Goal: Transaction & Acquisition: Purchase product/service

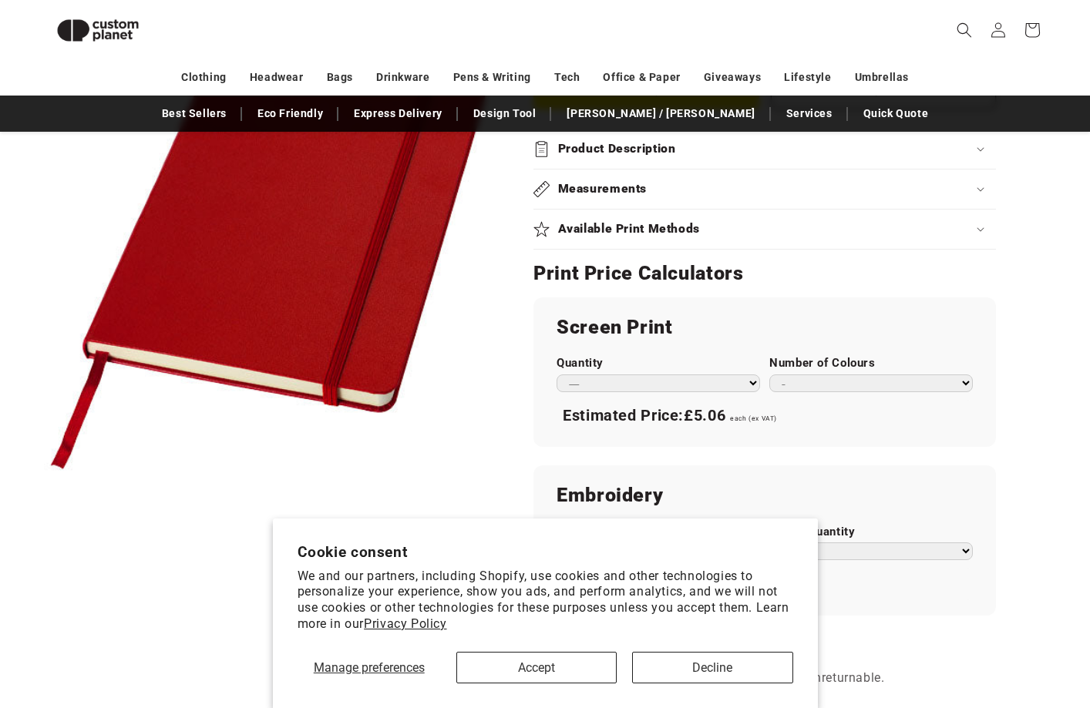
scroll to position [722, 0]
click at [588, 661] on button "Accept" at bounding box center [536, 668] width 160 height 32
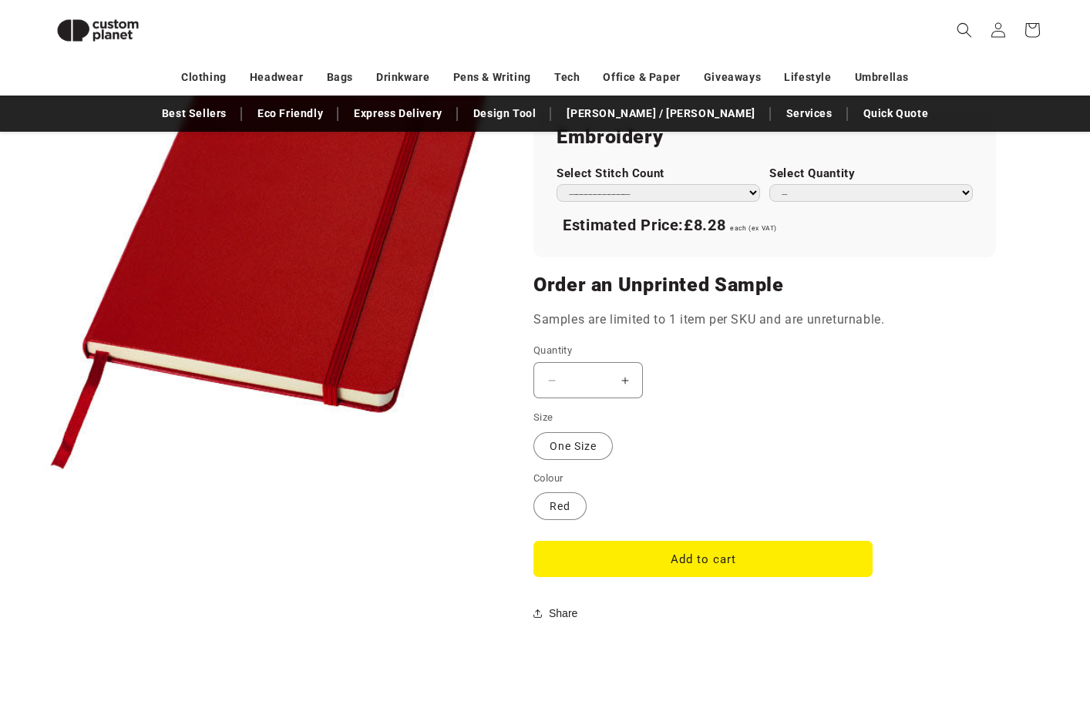
scroll to position [1023, 0]
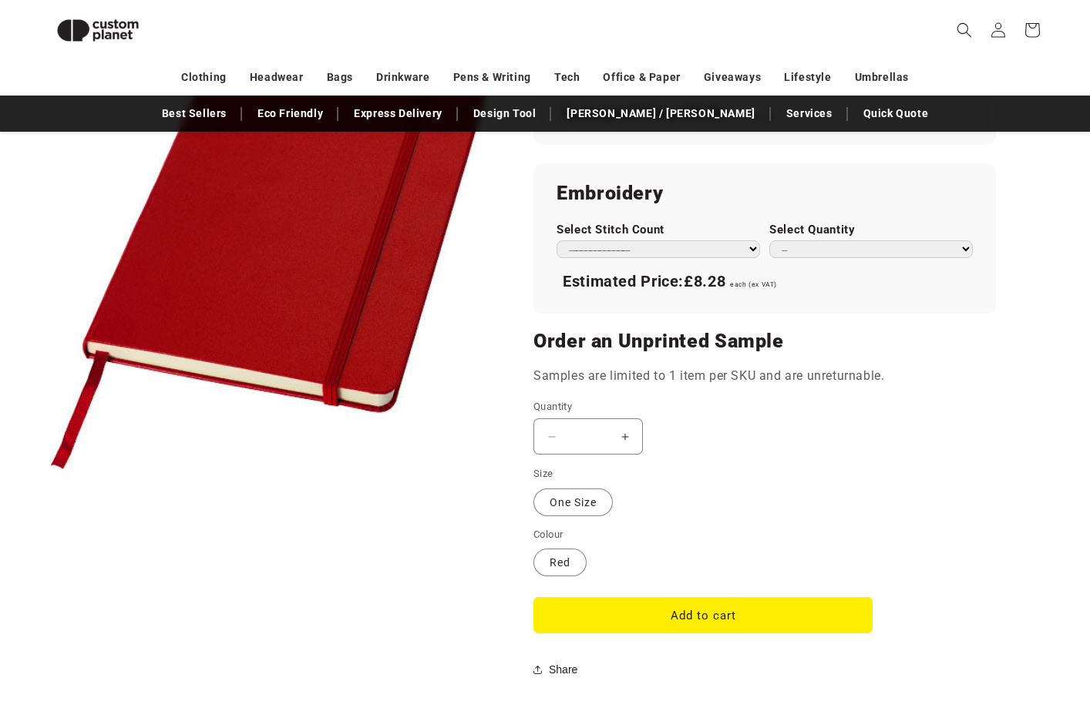
click at [712, 213] on div "**********" at bounding box center [764, 238] width 463 height 150
click at [712, 233] on div "**********" at bounding box center [659, 240] width 204 height 35
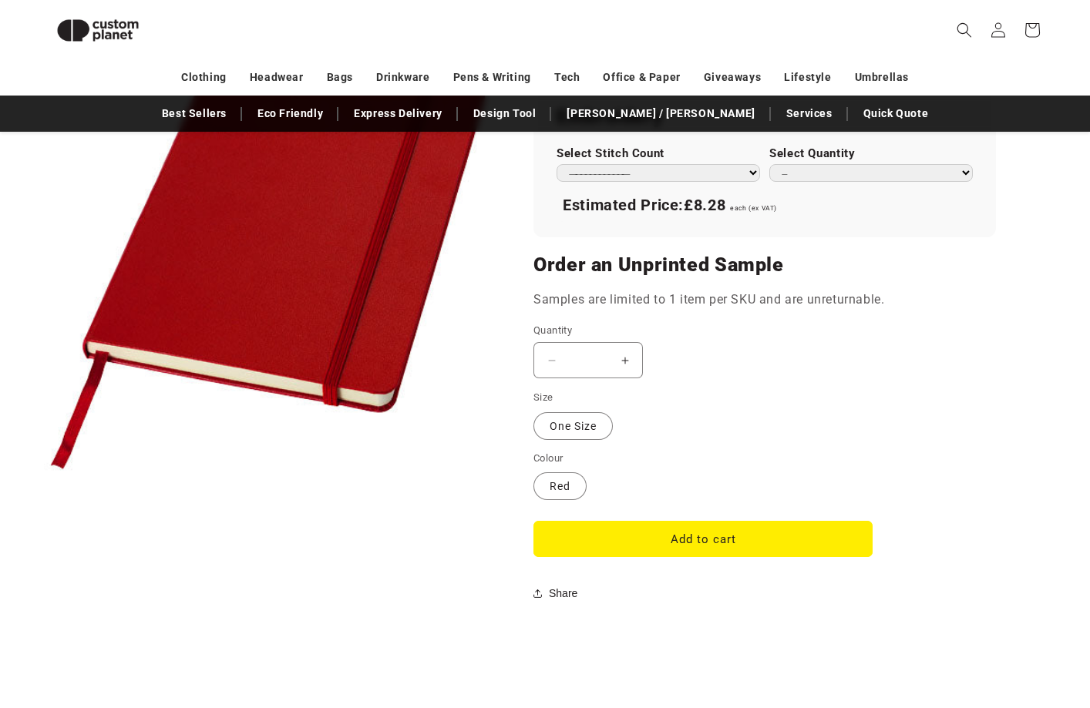
scroll to position [1173, 0]
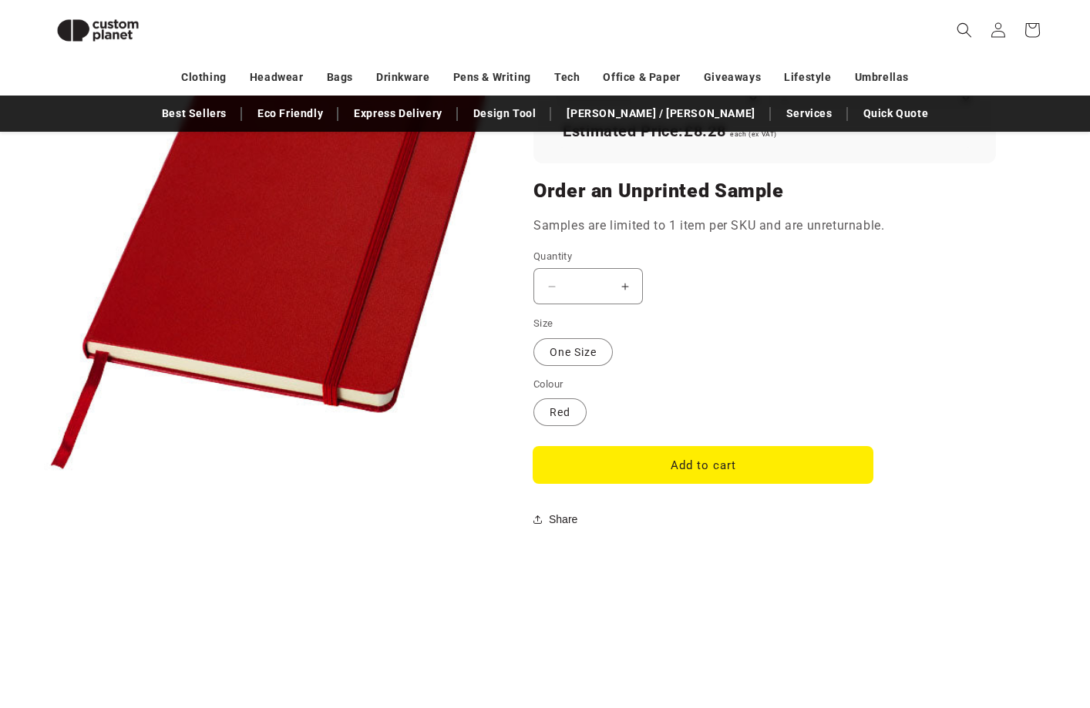
click at [738, 453] on button "Add to cart" at bounding box center [702, 465] width 339 height 36
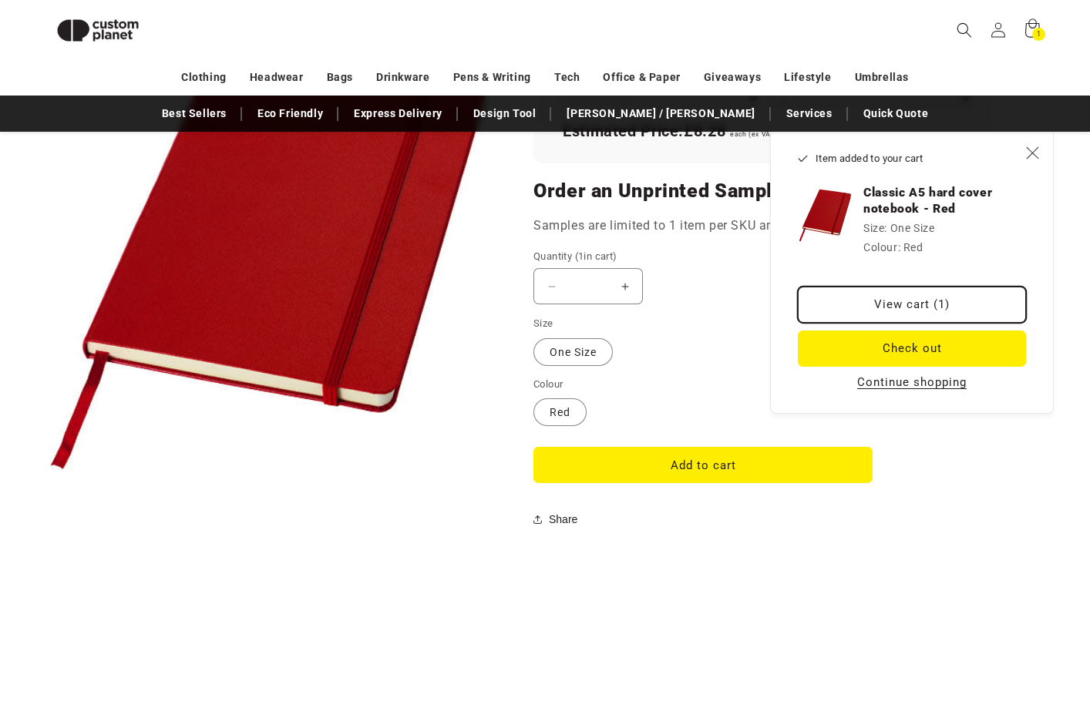
click at [891, 299] on link "View cart (1)" at bounding box center [912, 305] width 228 height 36
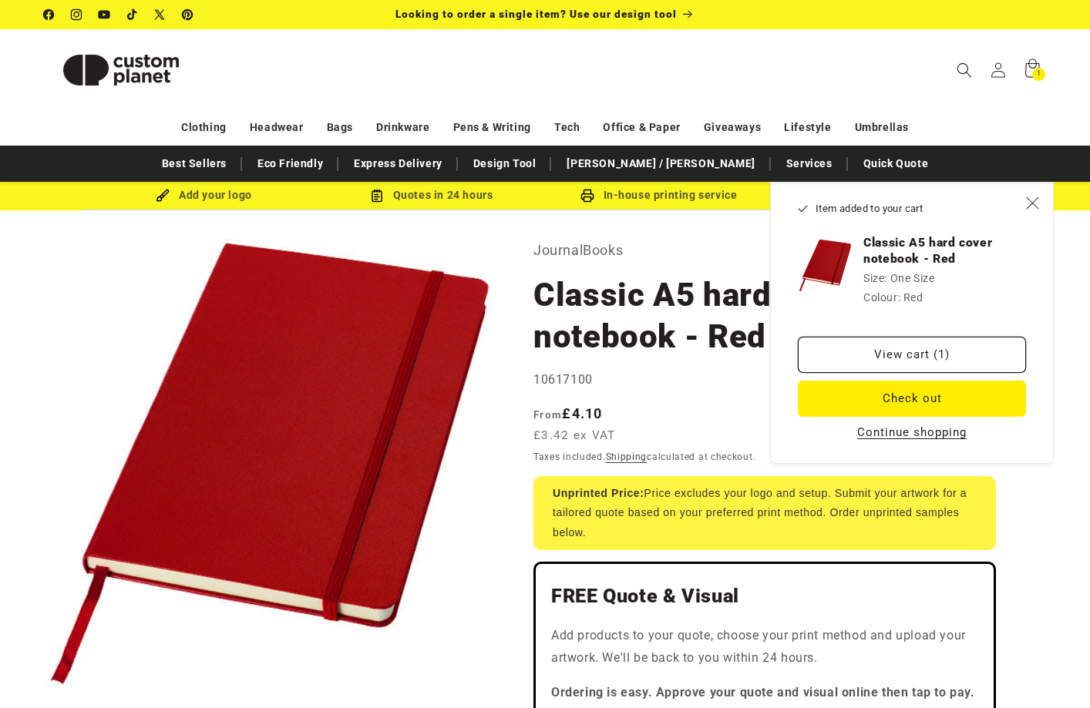
scroll to position [0, 0]
click at [1028, 200] on icon "Close" at bounding box center [1032, 203] width 14 height 14
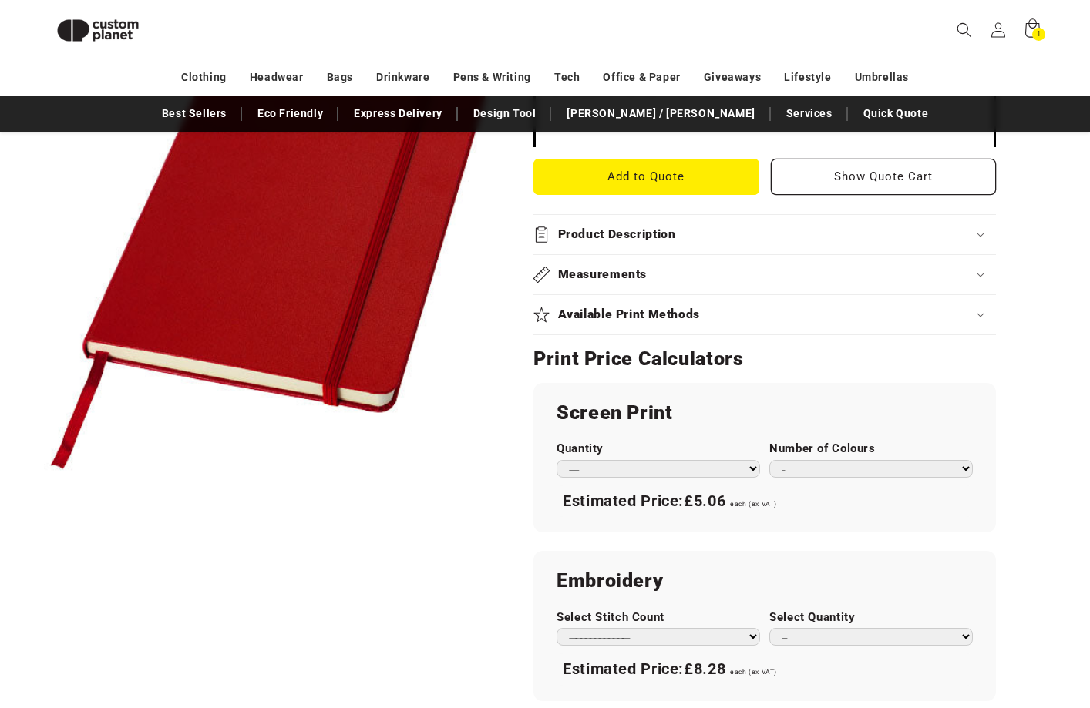
scroll to position [618, 0]
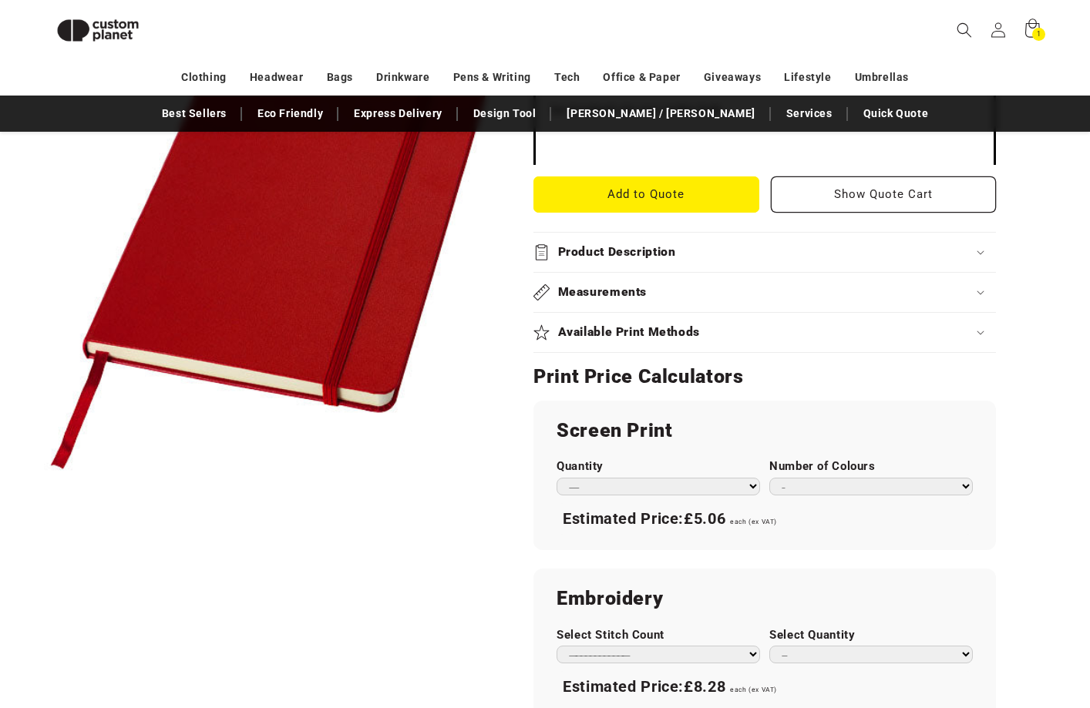
click at [823, 236] on summary "Product Description" at bounding box center [764, 252] width 463 height 39
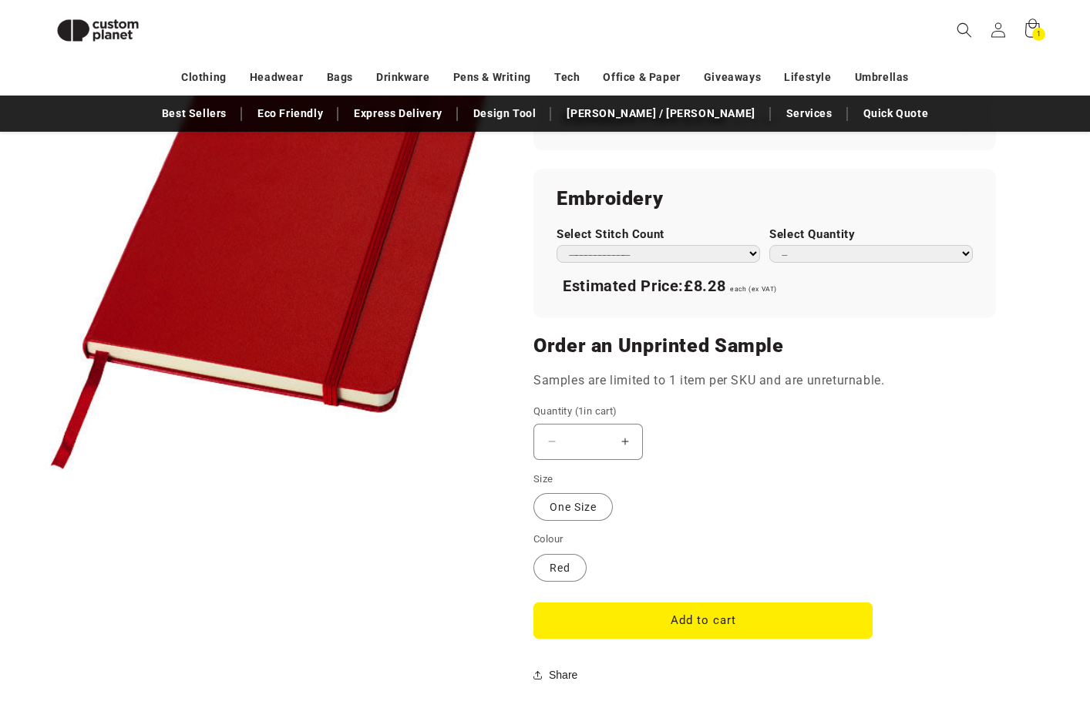
scroll to position [1066, 0]
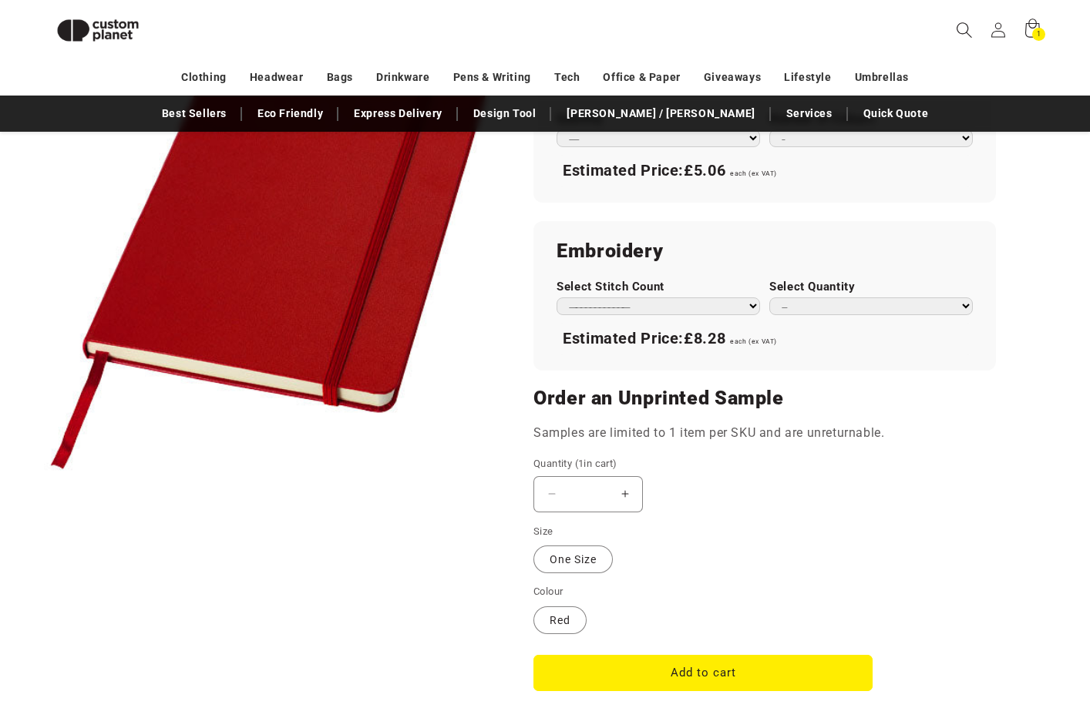
click at [964, 27] on icon "Search" at bounding box center [964, 30] width 16 height 16
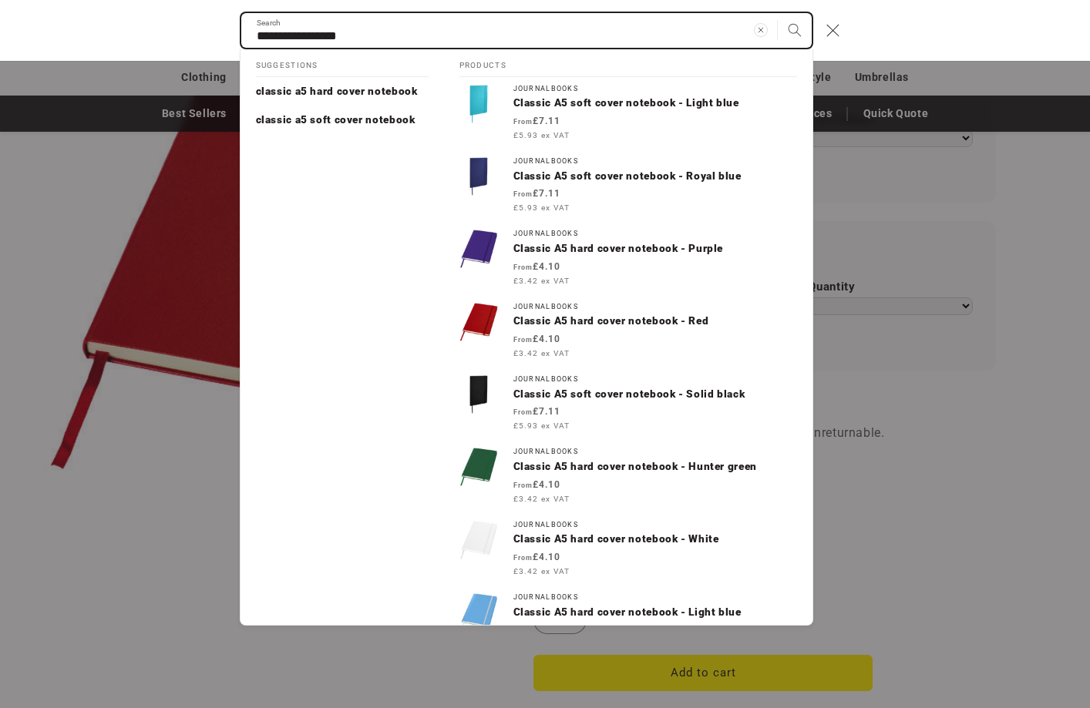
type input "**********"
click at [794, 30] on button "Search" at bounding box center [795, 30] width 34 height 34
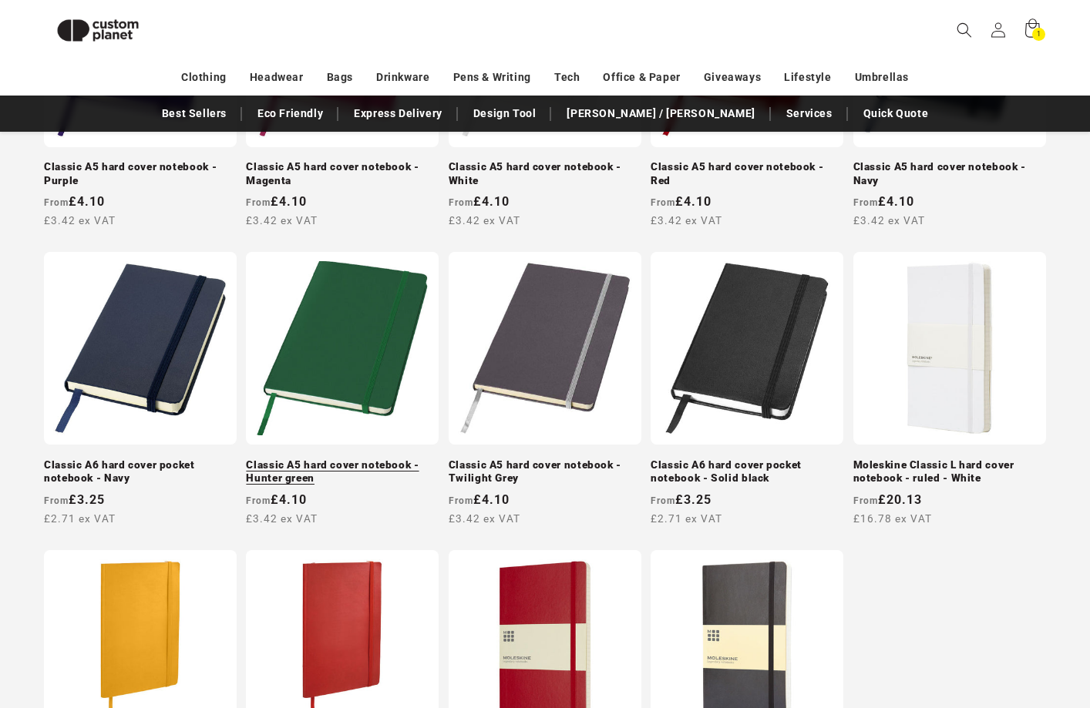
scroll to position [1045, 0]
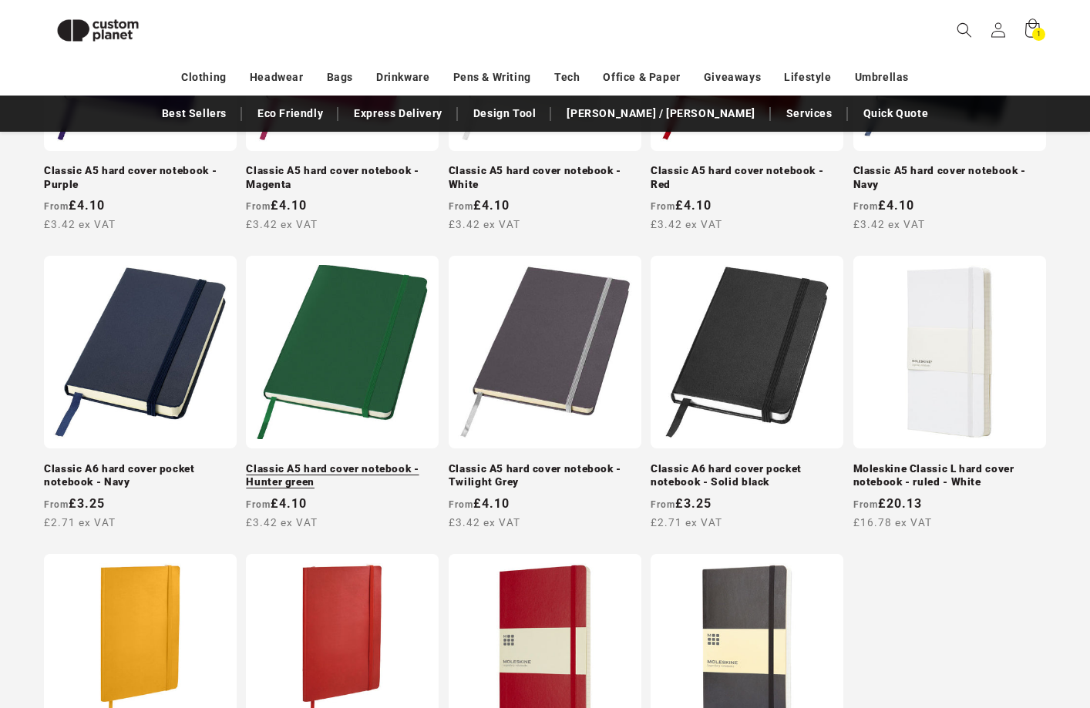
click at [362, 463] on link "Classic A5 hard cover notebook - Hunter green" at bounding box center [342, 476] width 193 height 27
click at [382, 463] on link "Classic A5 hard cover notebook - Hunter green" at bounding box center [342, 476] width 193 height 27
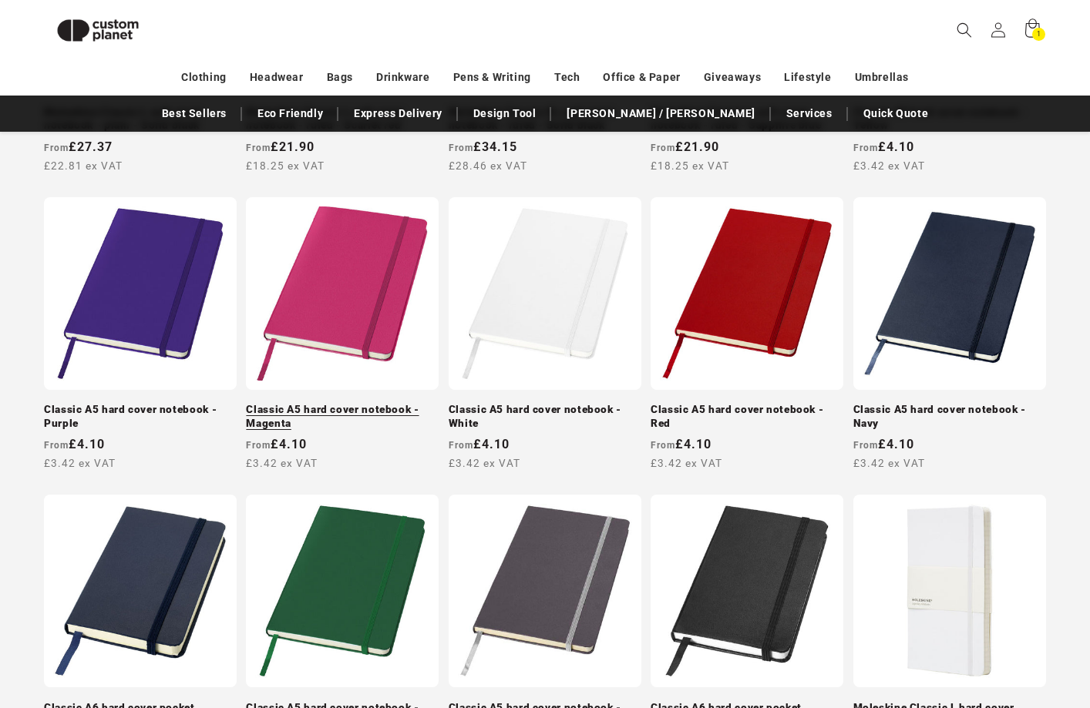
scroll to position [807, 0]
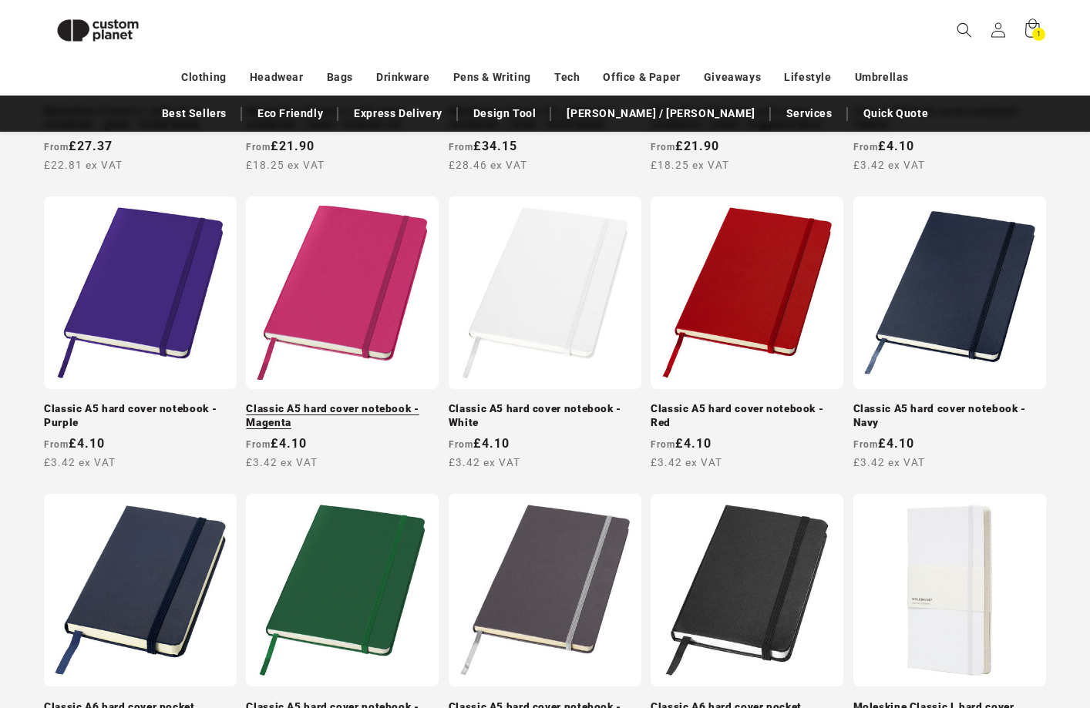
click at [355, 402] on link "Classic A5 hard cover notebook - Magenta" at bounding box center [342, 415] width 193 height 27
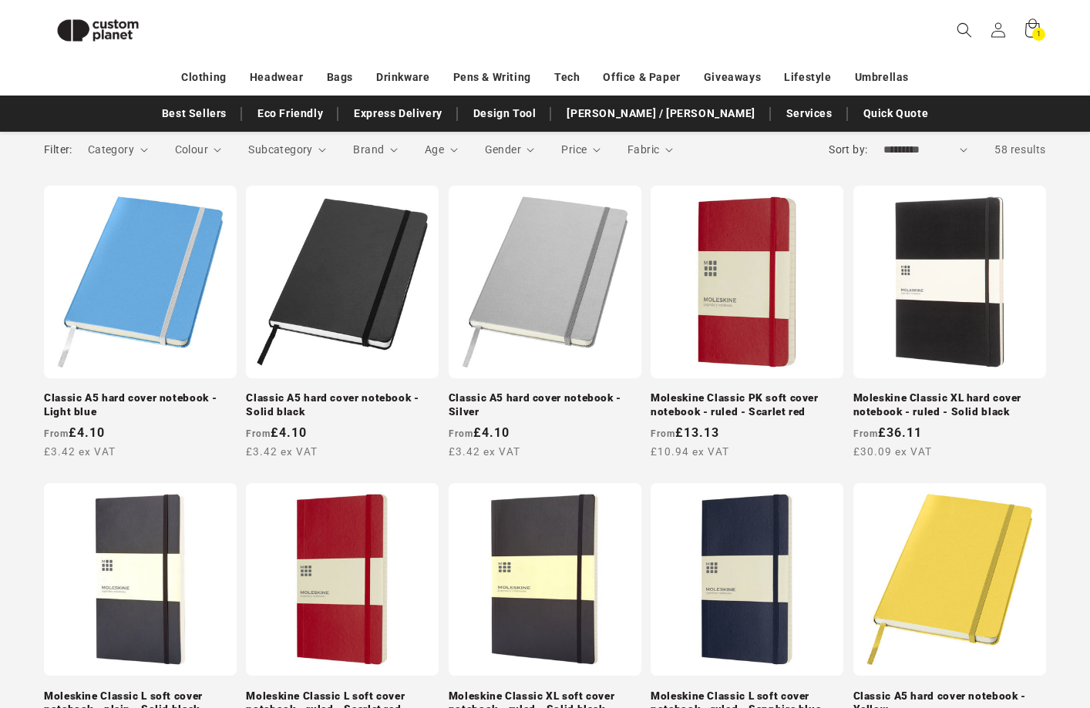
scroll to position [212, 0]
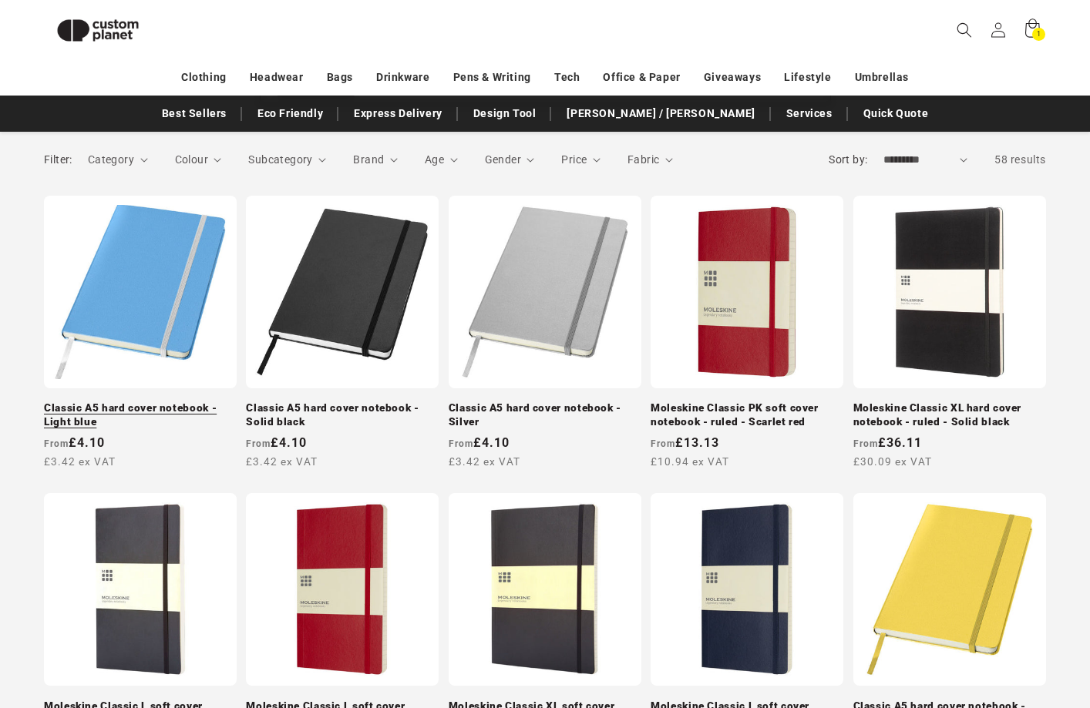
click at [188, 402] on link "Classic A5 hard cover notebook - Light blue" at bounding box center [140, 415] width 193 height 27
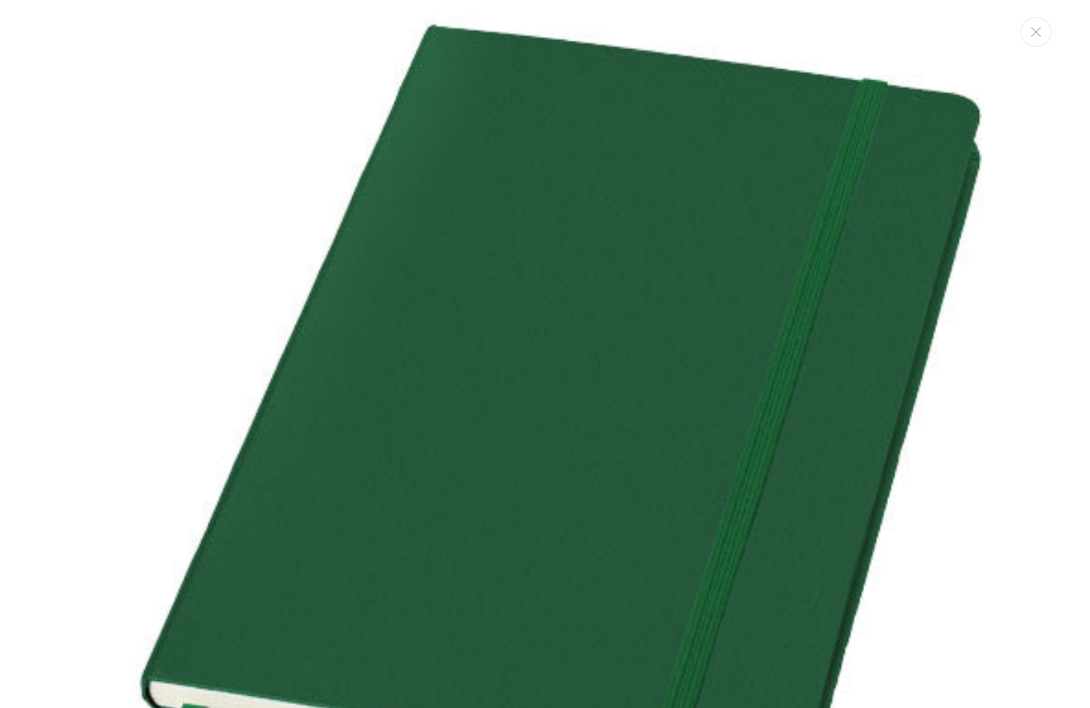
scroll to position [15, 0]
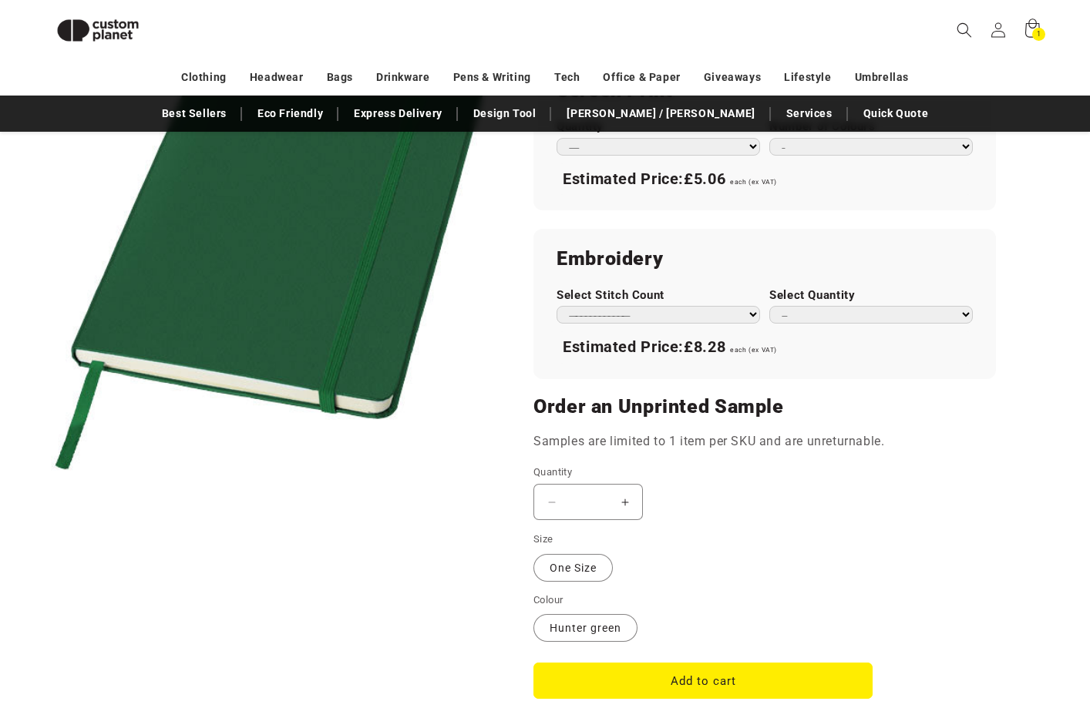
scroll to position [971, 0]
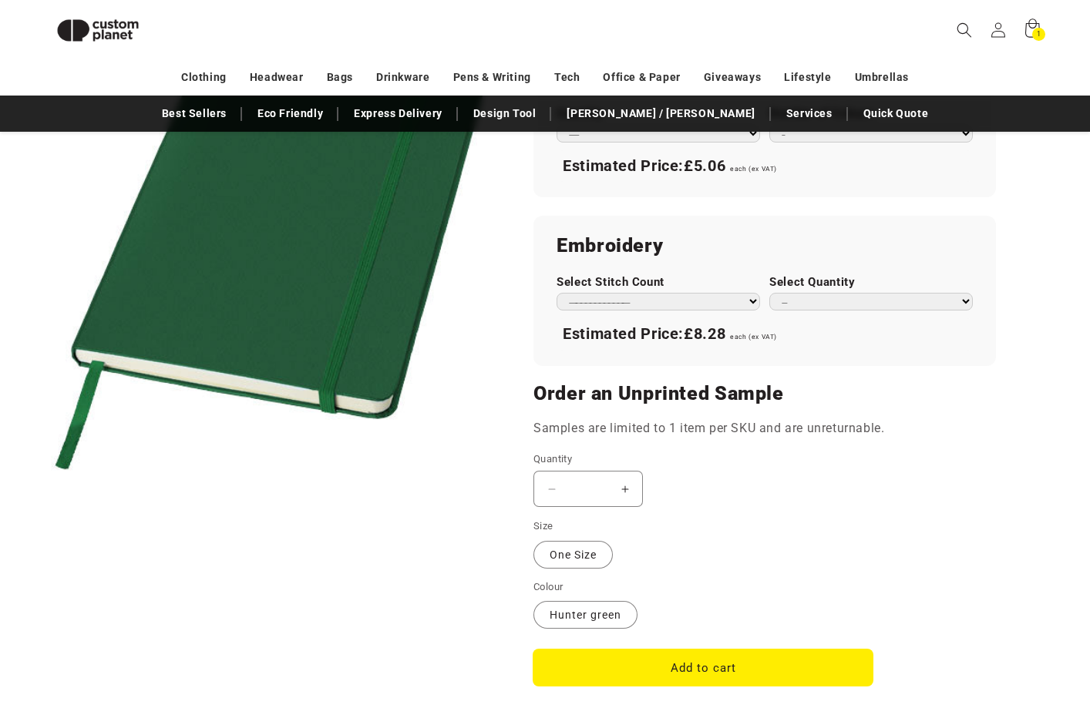
click at [664, 651] on button "Add to cart" at bounding box center [702, 668] width 339 height 36
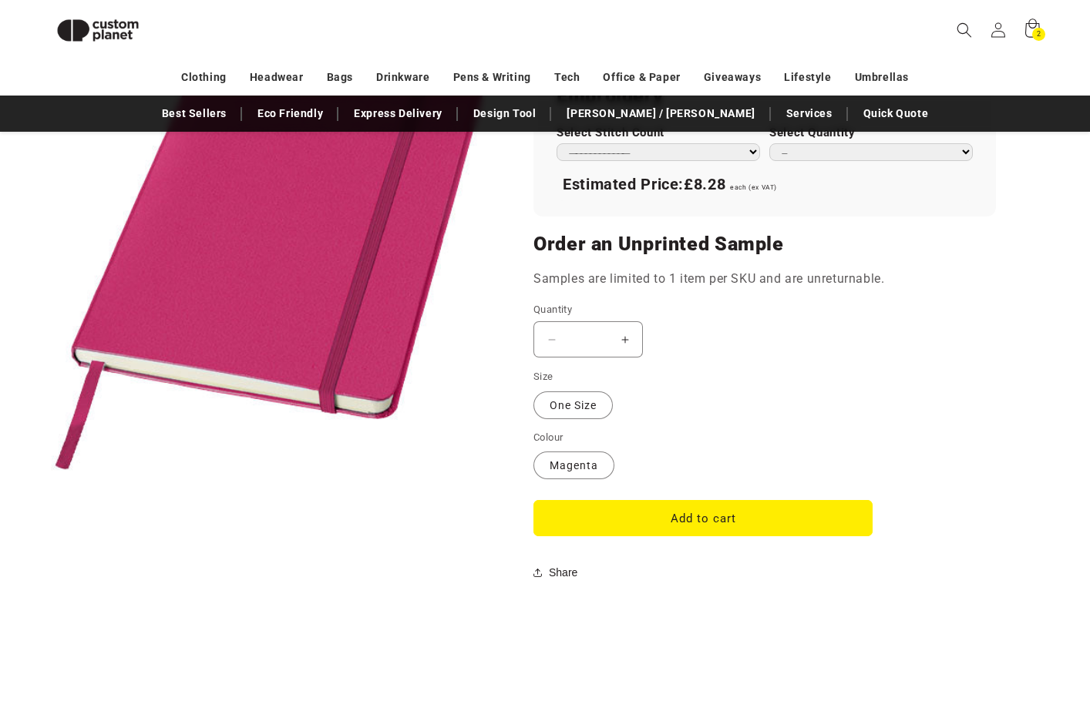
scroll to position [1161, 0]
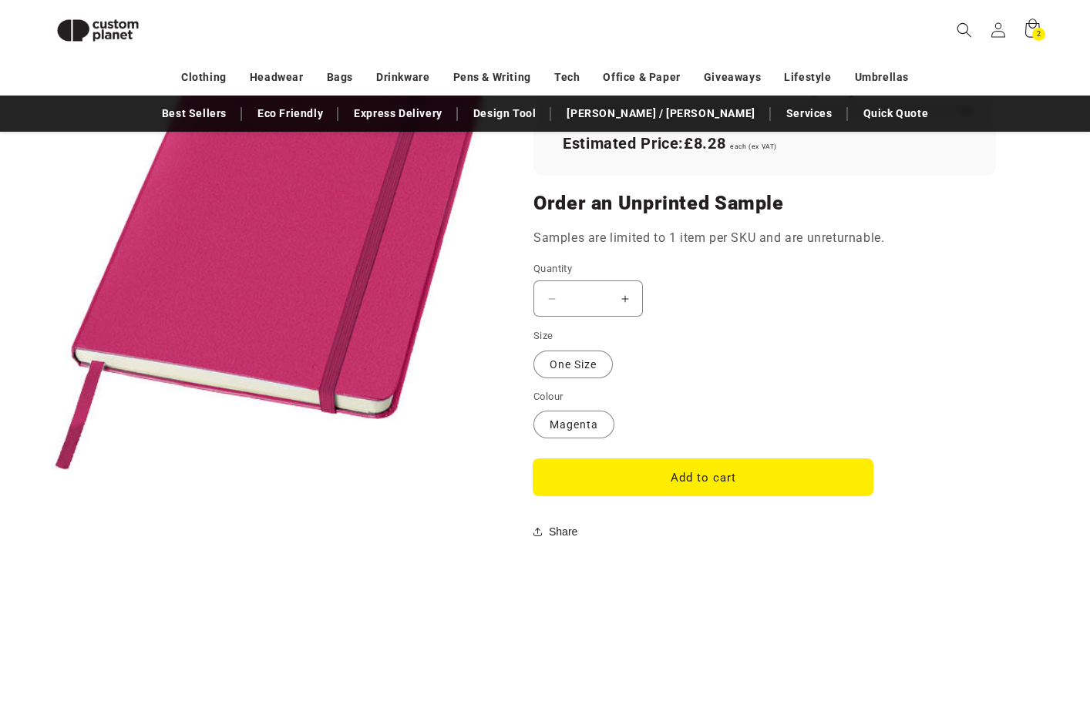
click at [643, 467] on button "Add to cart" at bounding box center [702, 477] width 339 height 36
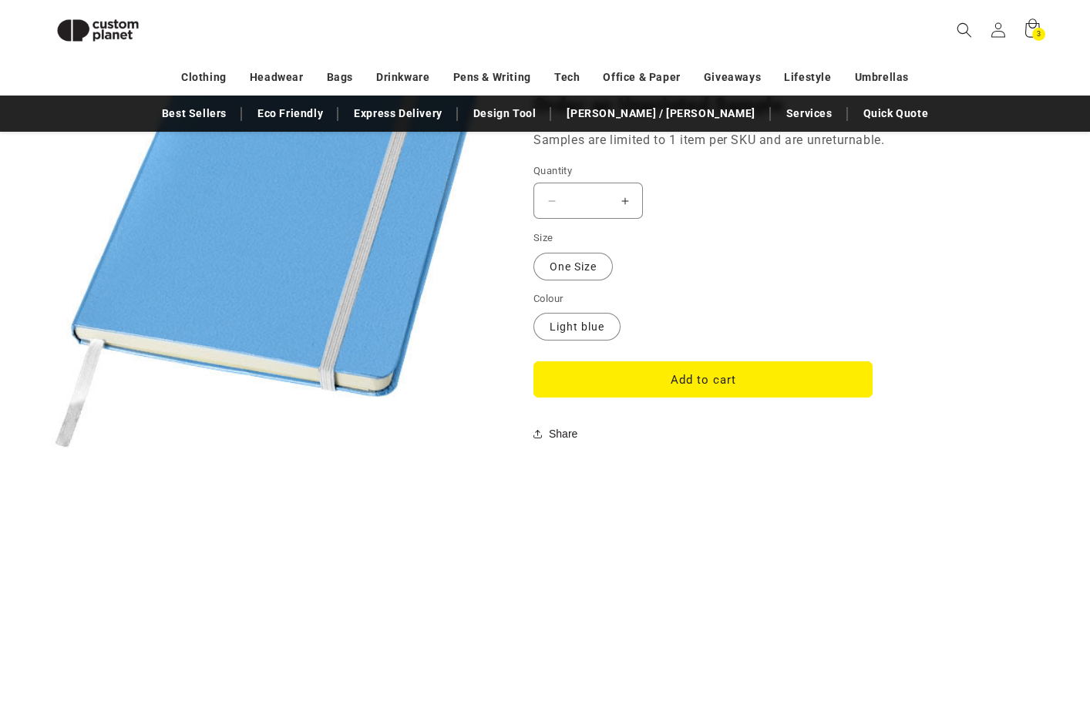
scroll to position [1233, 0]
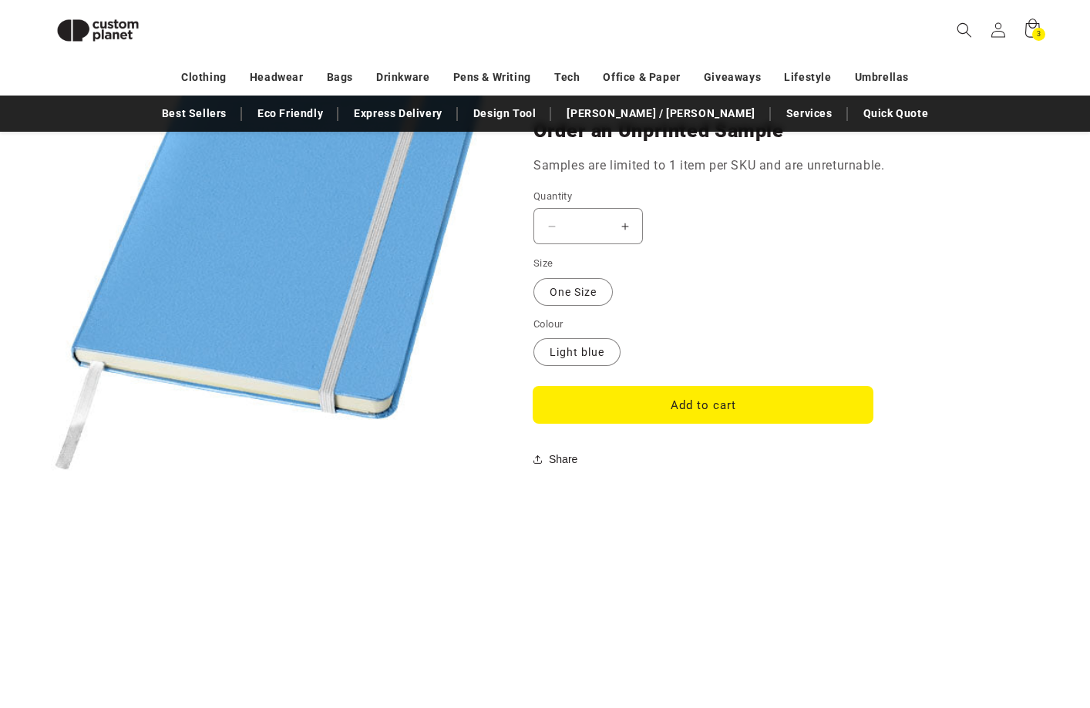
click at [658, 387] on button "Add to cart" at bounding box center [702, 405] width 339 height 36
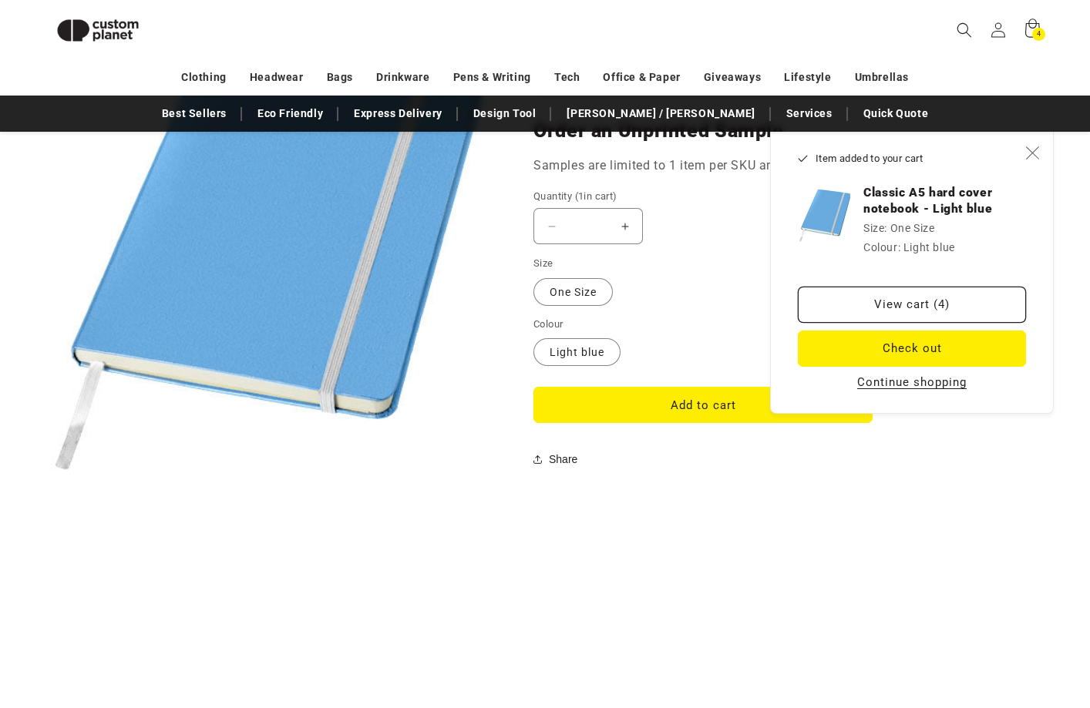
click at [1031, 154] on icon "Close" at bounding box center [1032, 153] width 14 height 14
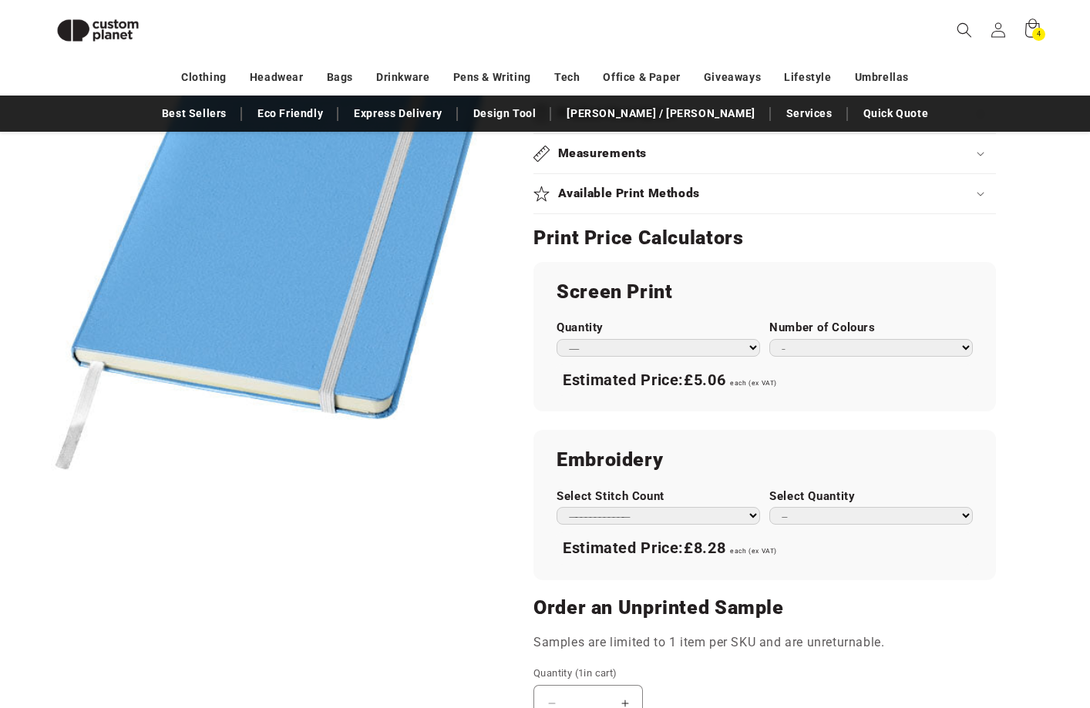
scroll to position [747, 0]
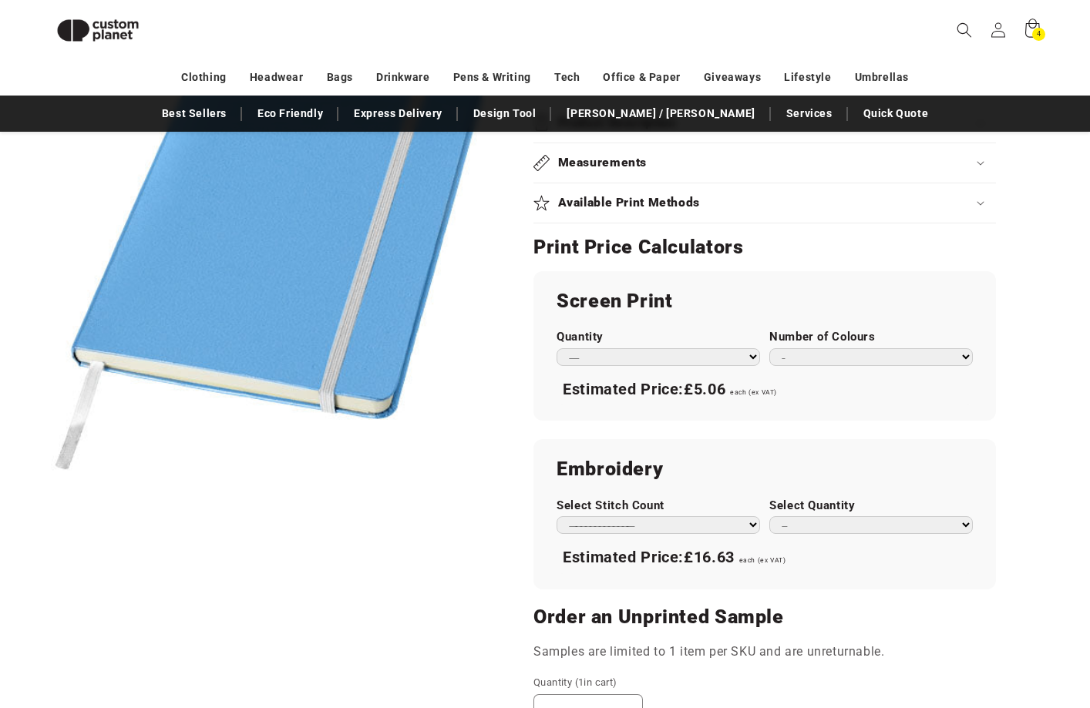
select select "*"
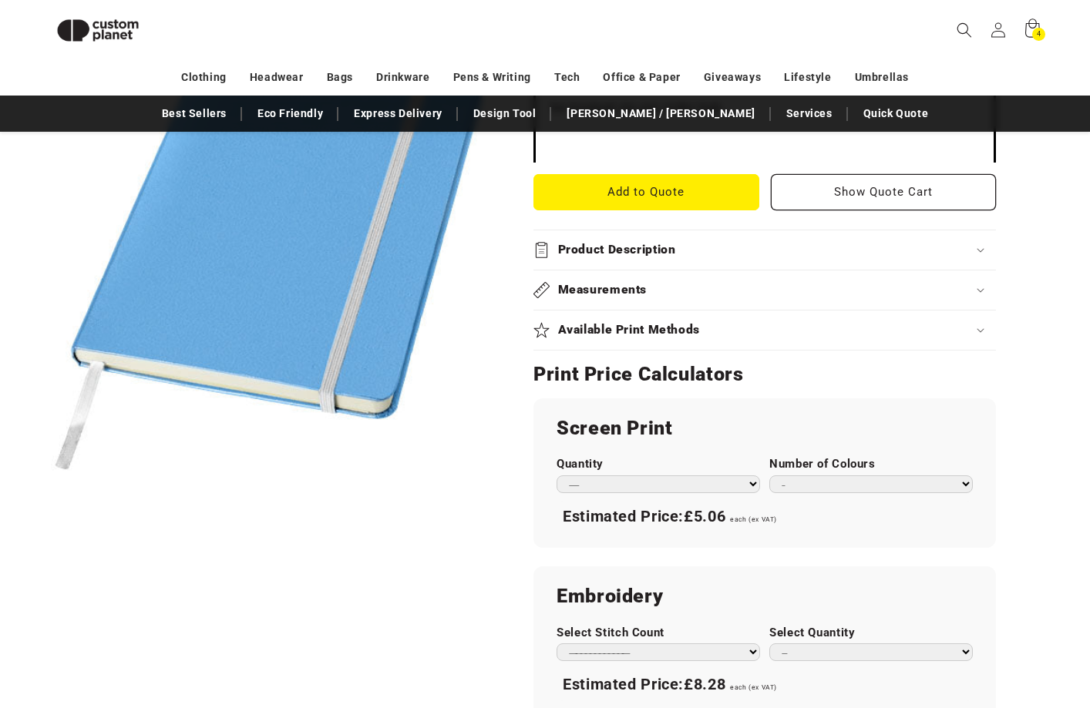
scroll to position [607, 0]
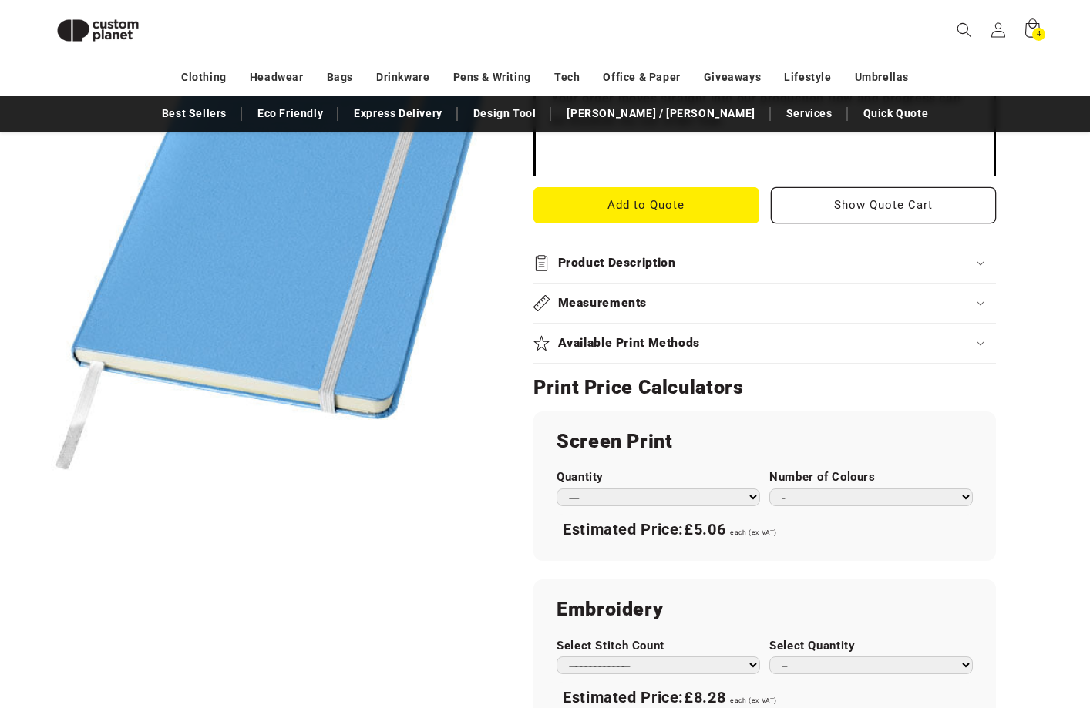
click at [645, 389] on h2 "Print Price Calculators" at bounding box center [764, 387] width 463 height 25
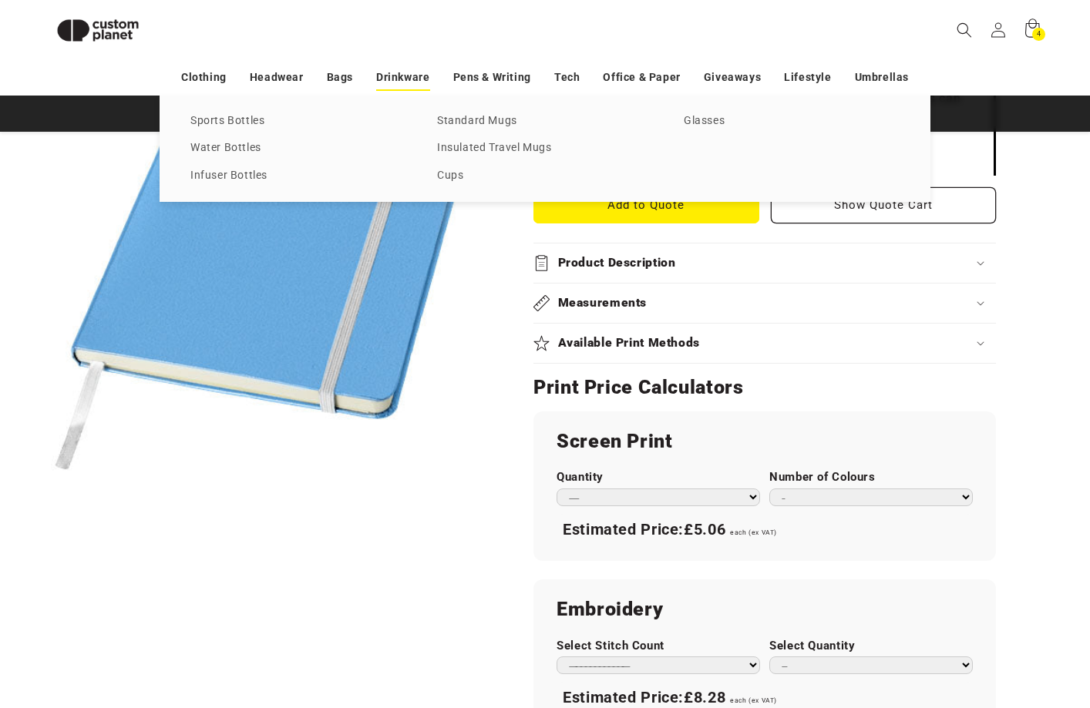
click at [394, 79] on link "Drinkware" at bounding box center [402, 77] width 53 height 27
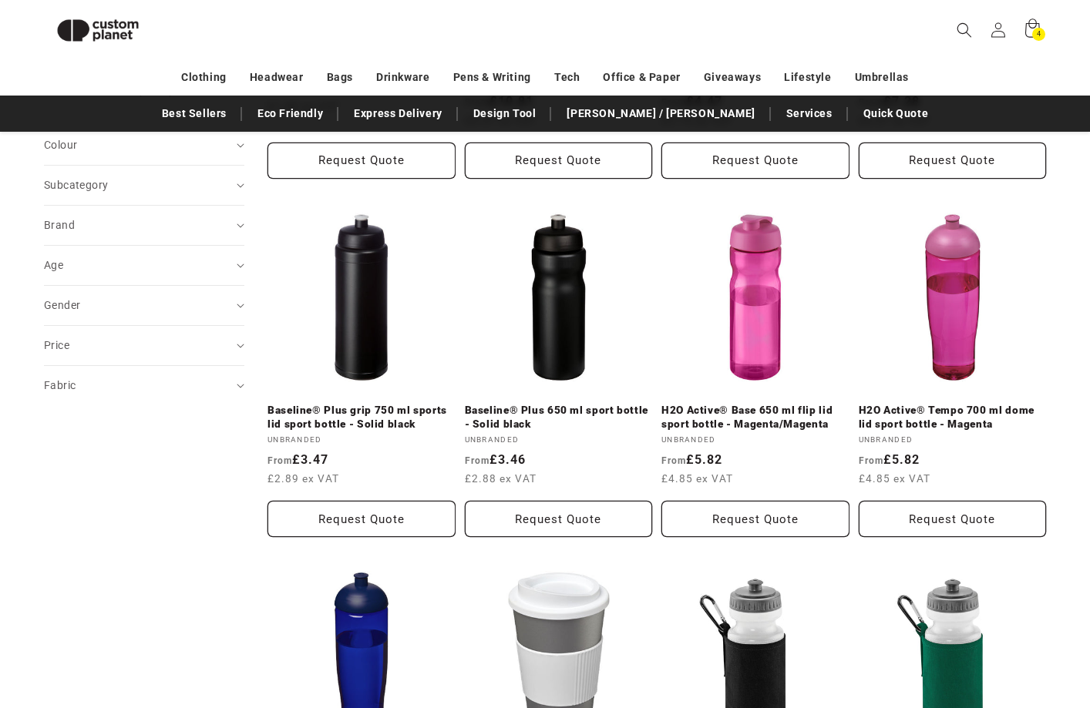
scroll to position [548, 0]
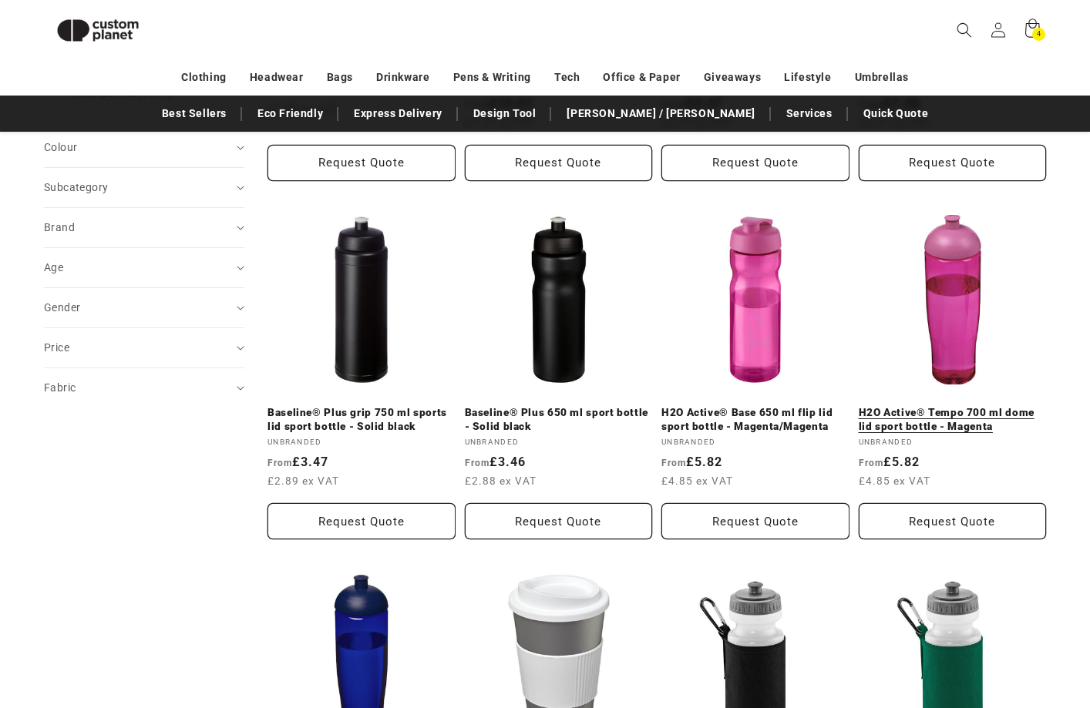
click at [965, 406] on link "H2O Active® Tempo 700 ml dome lid sport bottle - Magenta" at bounding box center [953, 419] width 188 height 27
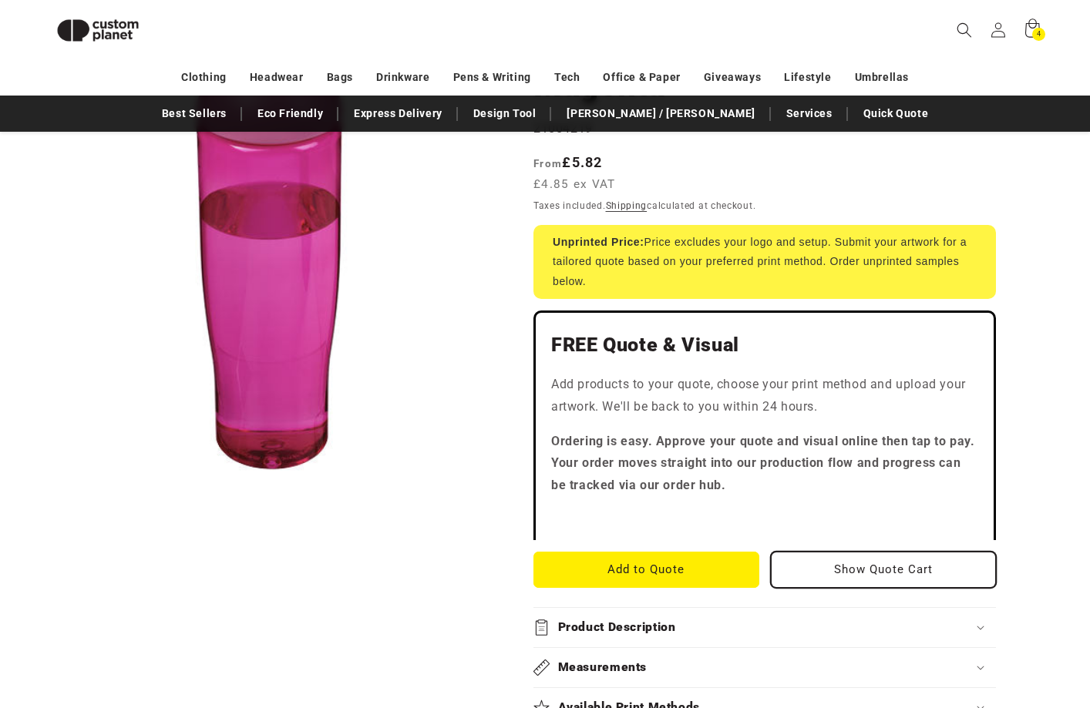
scroll to position [282, 0]
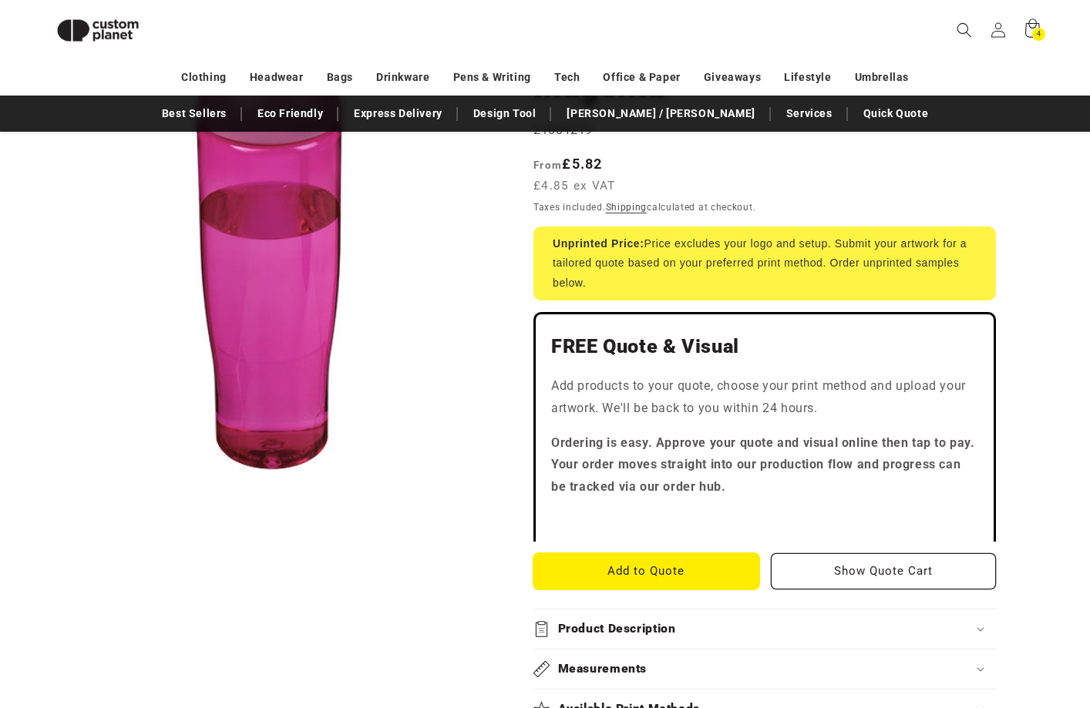
click at [701, 560] on button "Add to Quote" at bounding box center [646, 572] width 226 height 36
